Goal: Navigation & Orientation: Find specific page/section

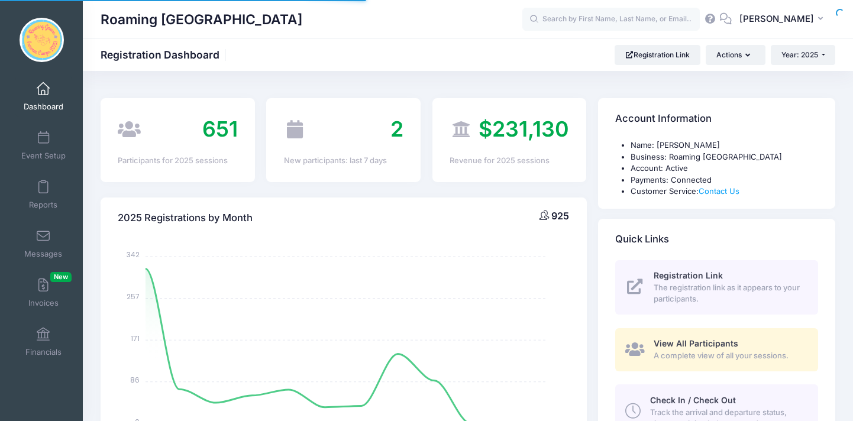
select select
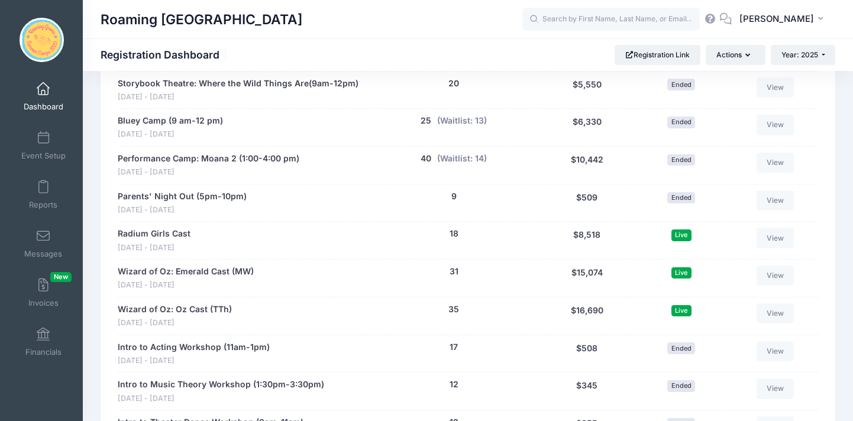
scroll to position [2230, 0]
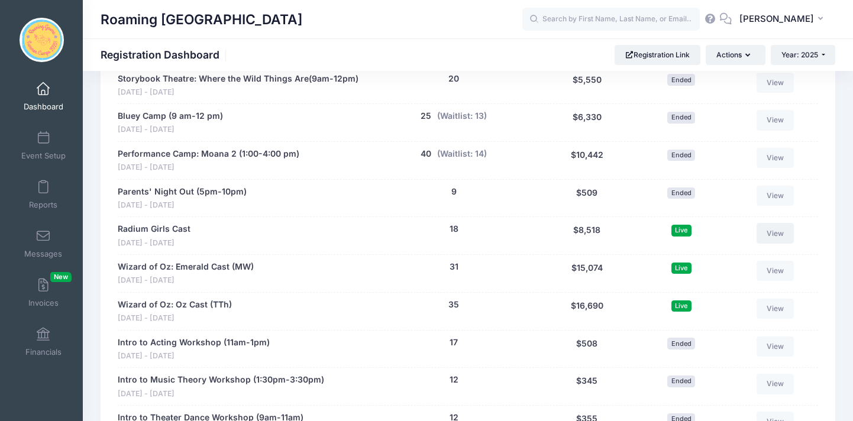
click at [778, 223] on link "View" at bounding box center [775, 233] width 38 height 20
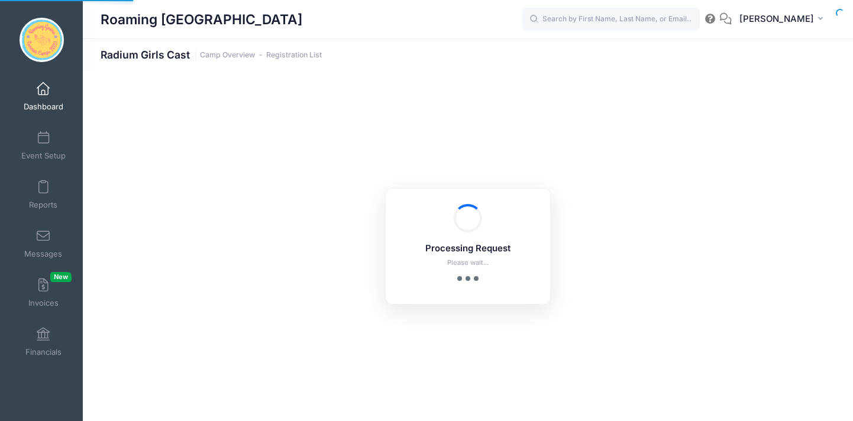
select select "10"
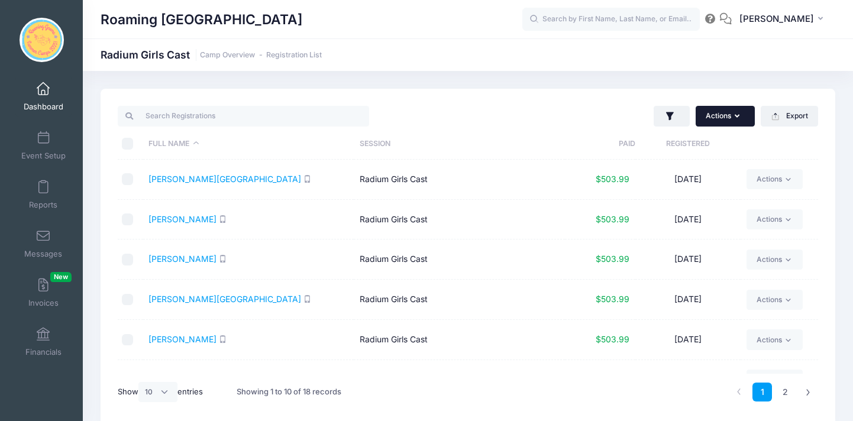
click at [735, 117] on icon "button" at bounding box center [739, 117] width 9 height 0
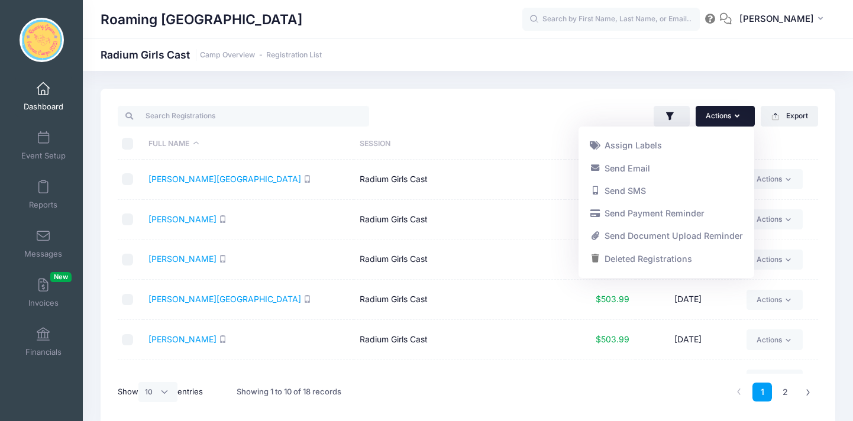
click at [735, 117] on icon "button" at bounding box center [739, 117] width 9 height 0
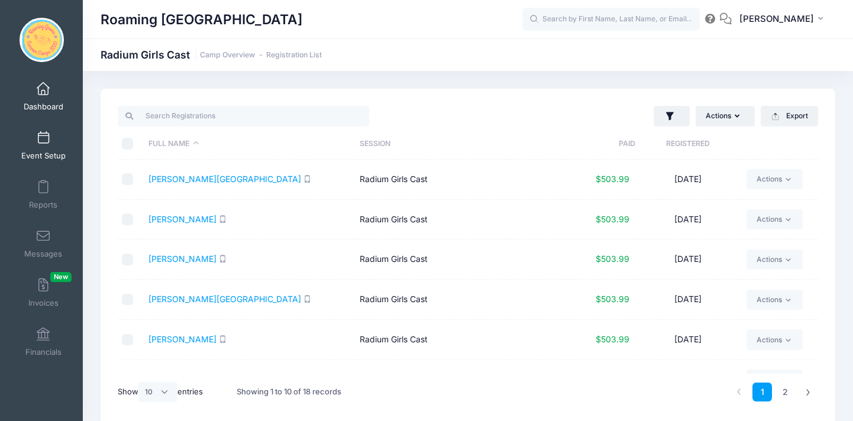
click at [43, 138] on span at bounding box center [43, 138] width 0 height 13
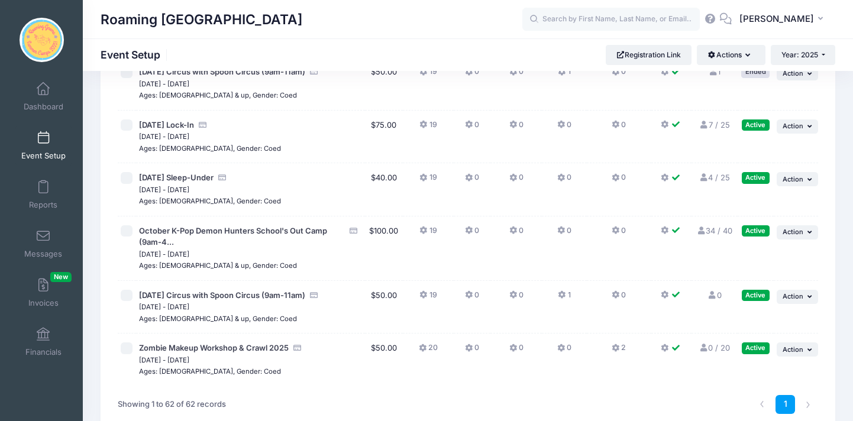
scroll to position [3194, 0]
click at [51, 96] on link "Dashboard" at bounding box center [43, 96] width 56 height 41
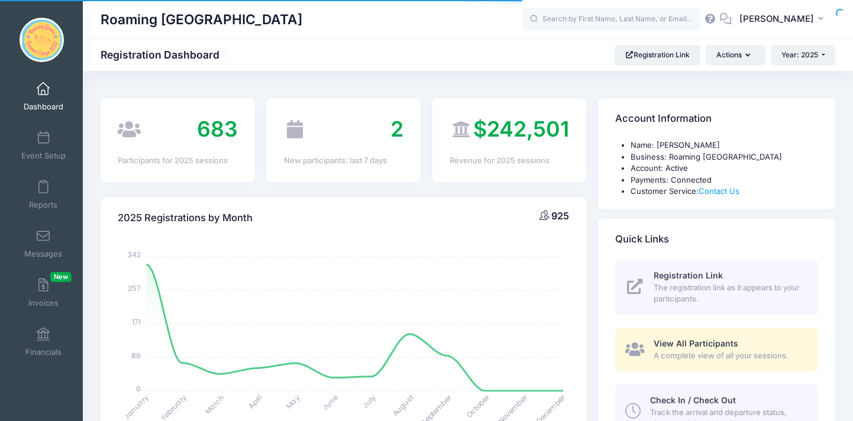
select select
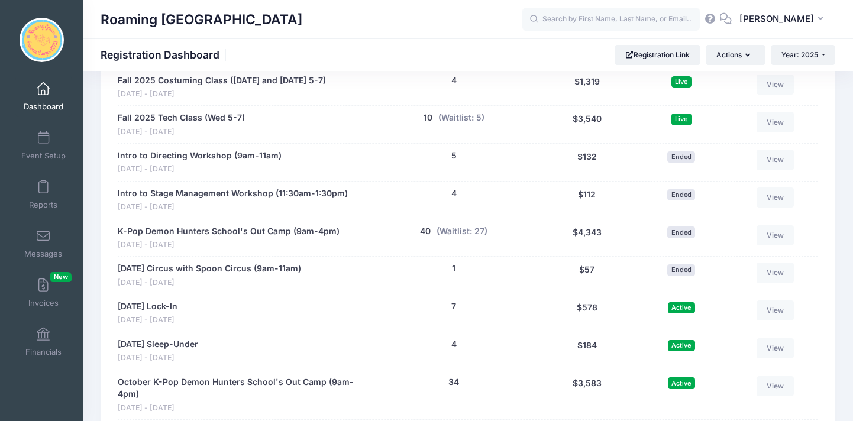
scroll to position [2603, 0]
